Goal: Transaction & Acquisition: Purchase product/service

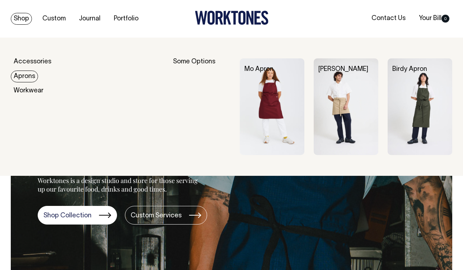
click at [28, 74] on link "Aprons" at bounding box center [24, 77] width 27 height 12
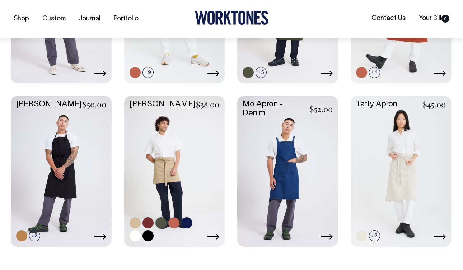
click at [172, 224] on link at bounding box center [173, 223] width 11 height 11
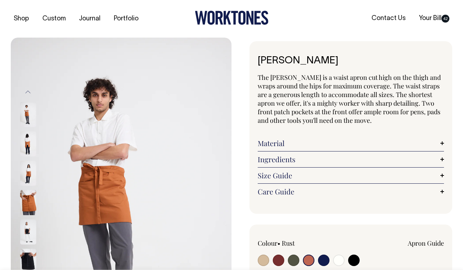
select select "Rust"
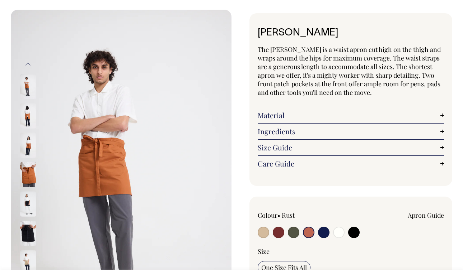
scroll to position [28, 0]
